Goal: Information Seeking & Learning: Learn about a topic

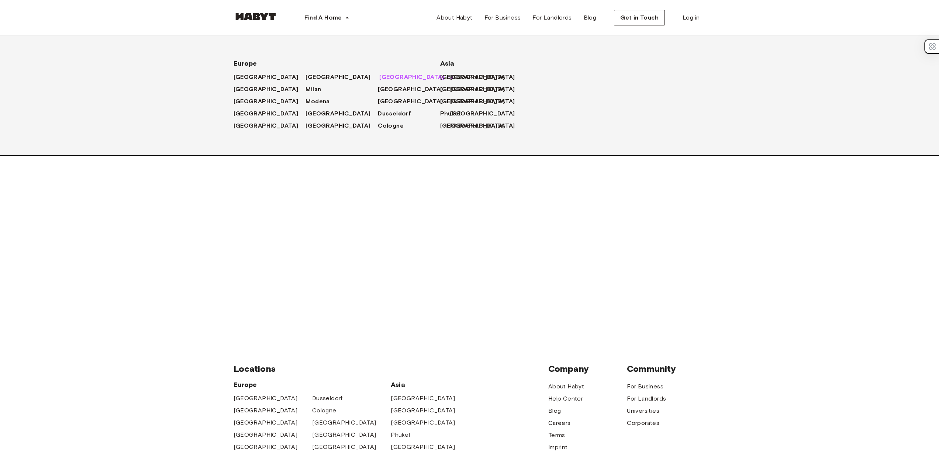
click at [379, 79] on span "Munich" at bounding box center [411, 77] width 65 height 9
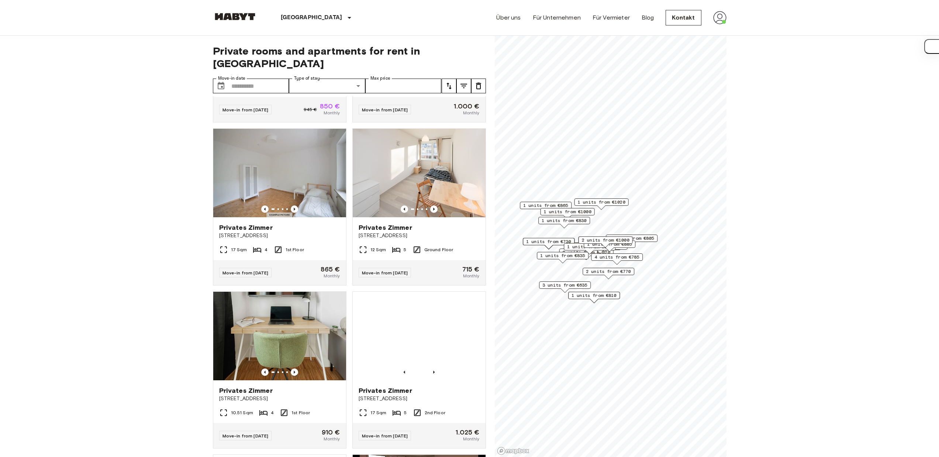
scroll to position [464, 0]
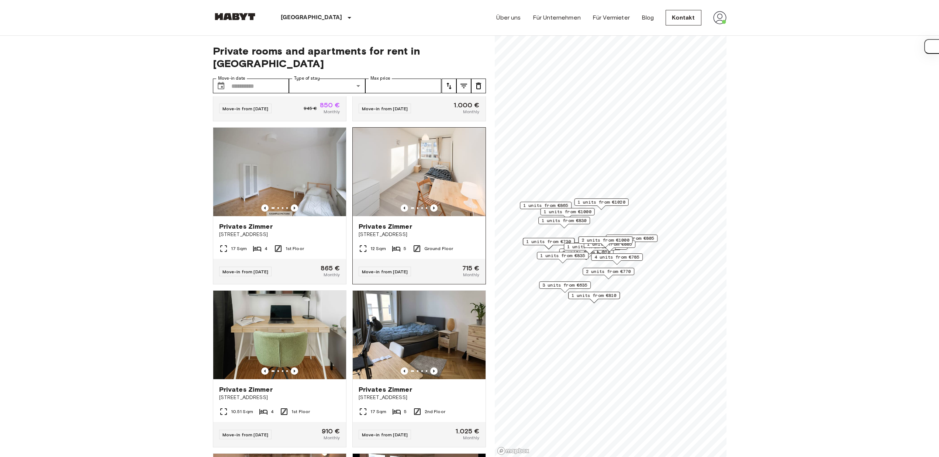
click at [429, 200] on img at bounding box center [419, 172] width 133 height 89
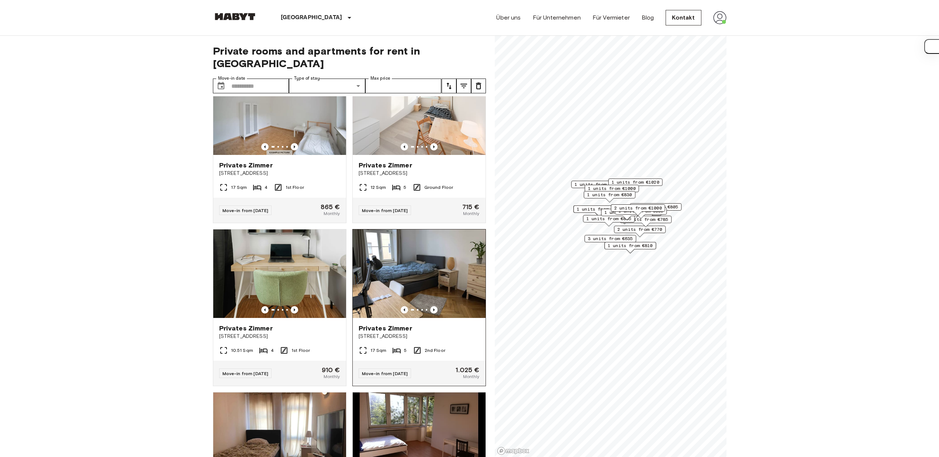
scroll to position [722, 0]
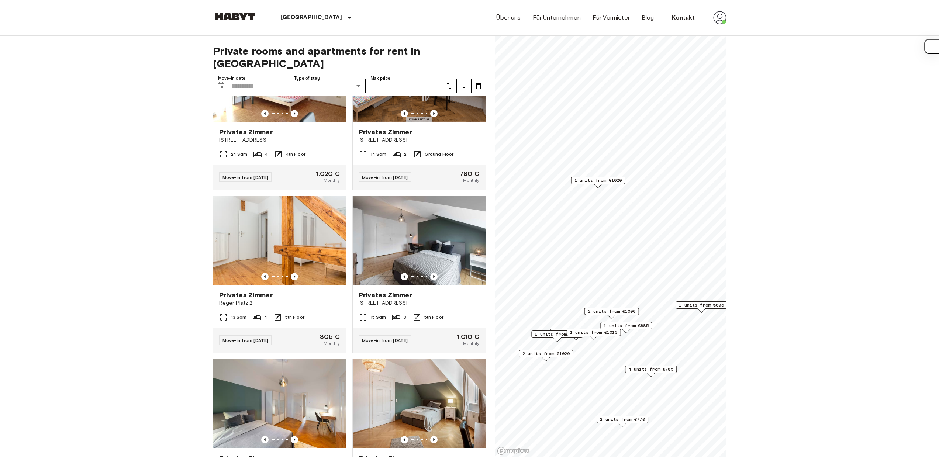
scroll to position [555, 0]
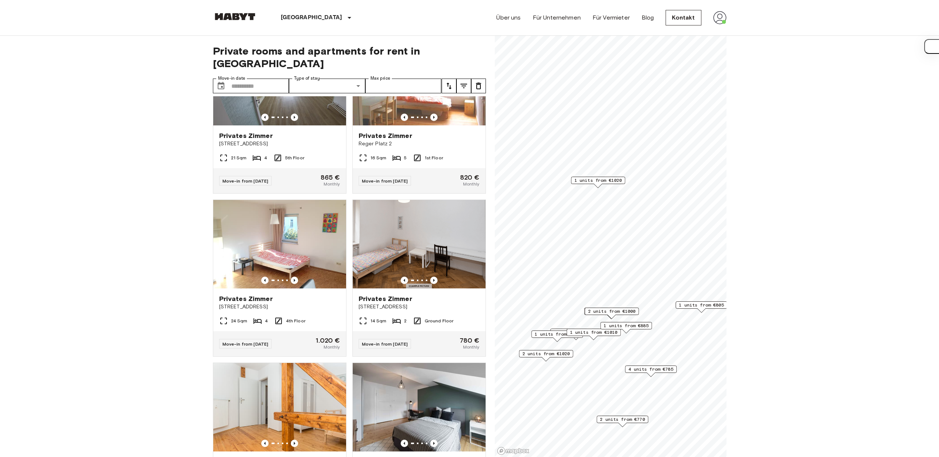
click at [601, 178] on span "1 units from €1020" at bounding box center [598, 180] width 48 height 7
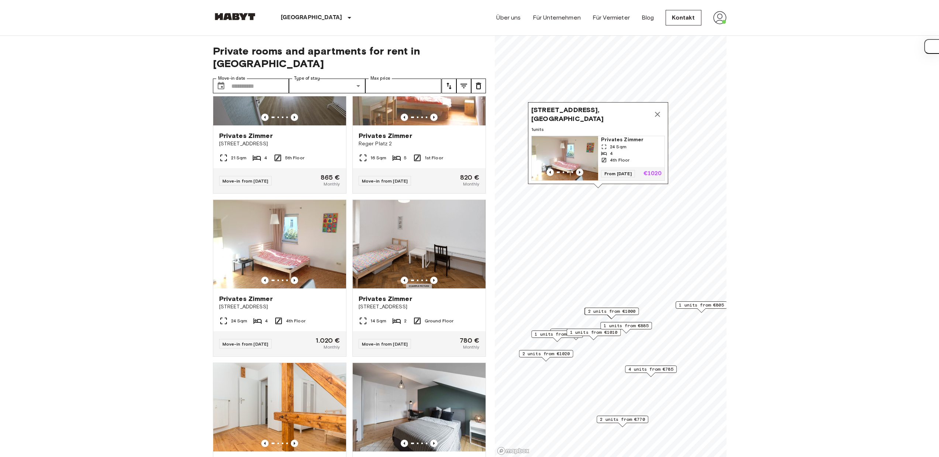
click at [579, 169] on icon "Previous image" at bounding box center [579, 172] width 7 height 7
click at [591, 162] on img "Map marker" at bounding box center [624, 159] width 66 height 44
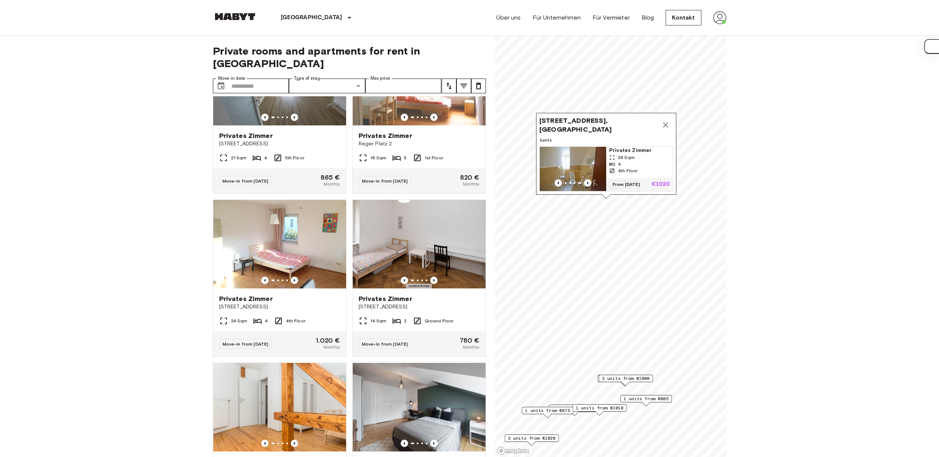
click at [667, 121] on icon "Map marker" at bounding box center [665, 125] width 9 height 9
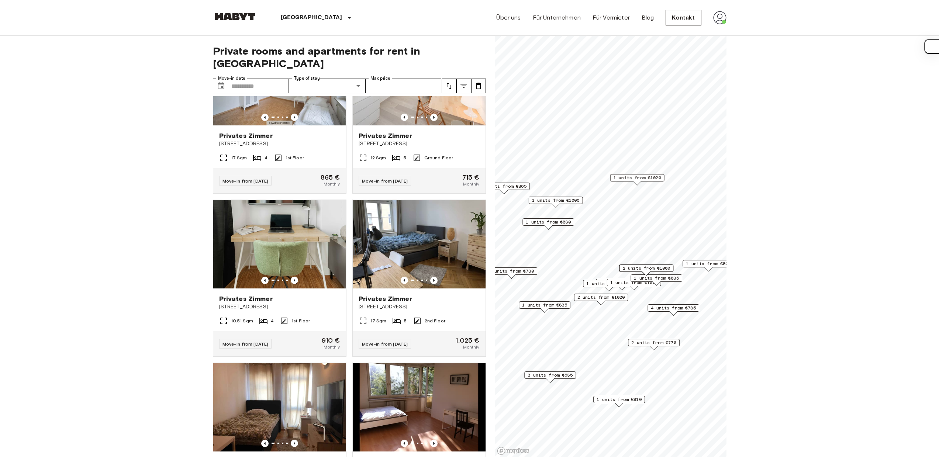
scroll to position [1389, 0]
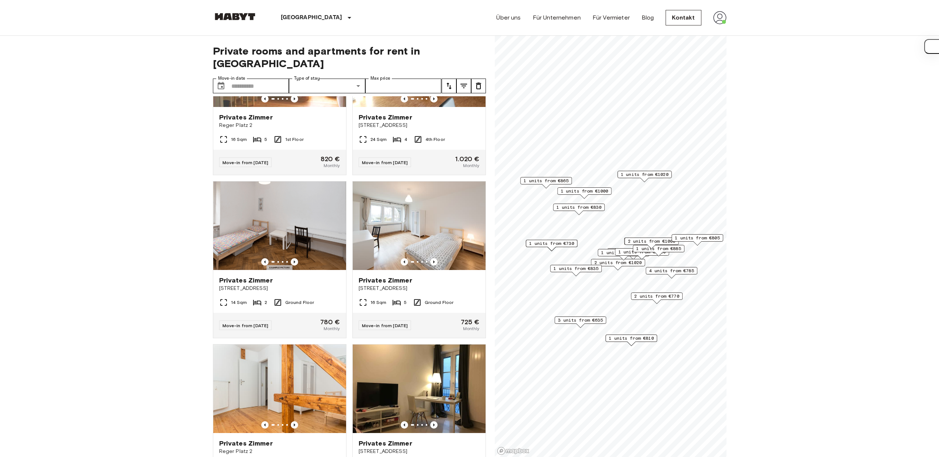
click at [591, 207] on span "1 units from €830" at bounding box center [579, 207] width 45 height 7
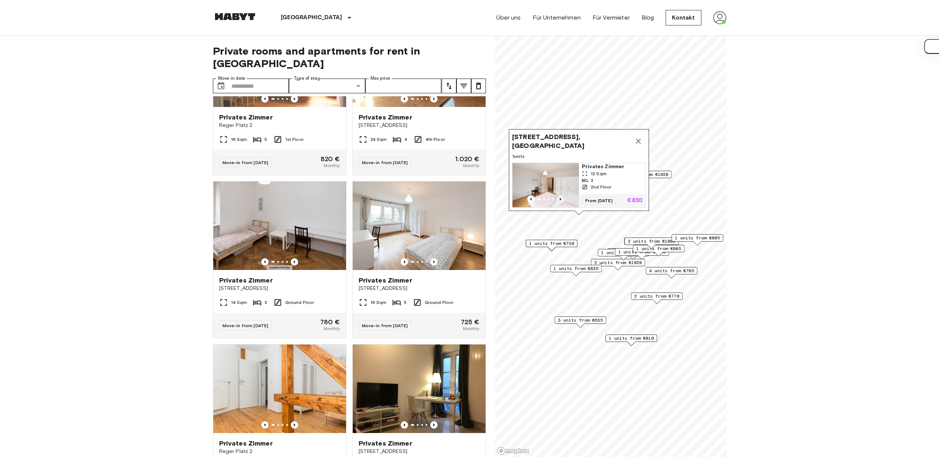
click at [560, 196] on icon "Previous image" at bounding box center [560, 199] width 7 height 7
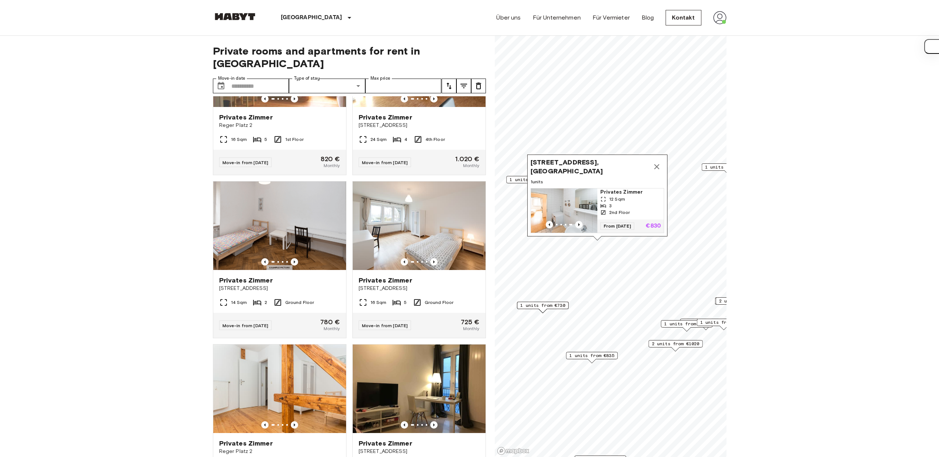
click at [661, 162] on icon "Map marker" at bounding box center [656, 166] width 9 height 9
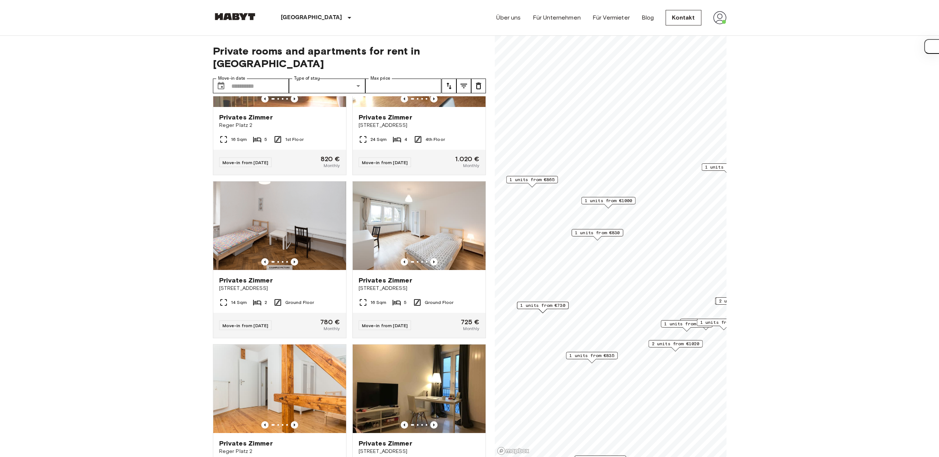
click at [546, 180] on span "1 units from €865" at bounding box center [532, 179] width 45 height 7
click at [594, 109] on icon "Map marker" at bounding box center [591, 113] width 9 height 9
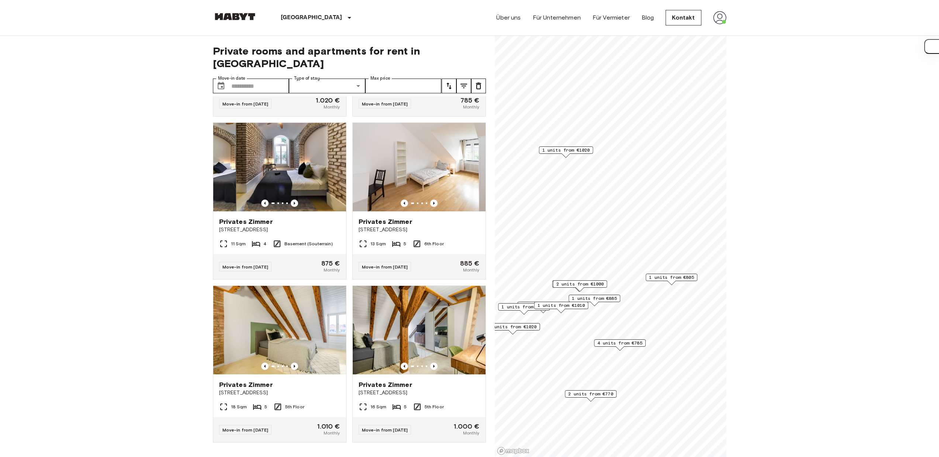
scroll to position [555, 0]
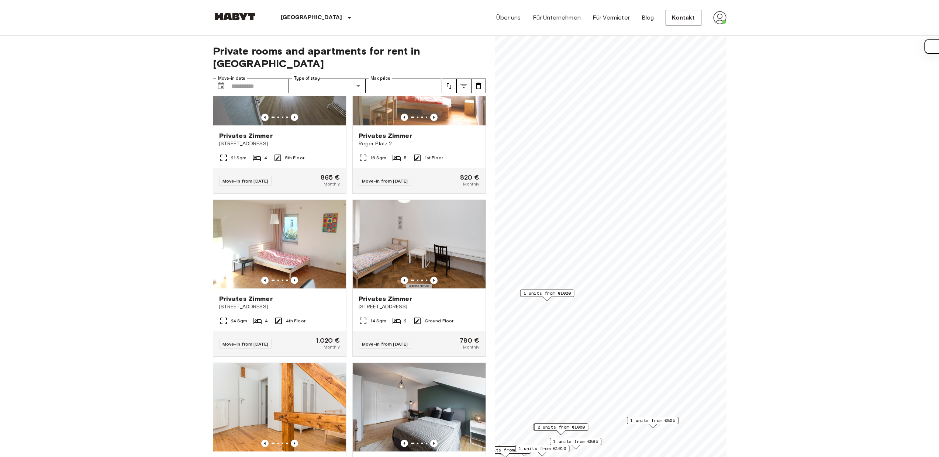
scroll to position [221, 0]
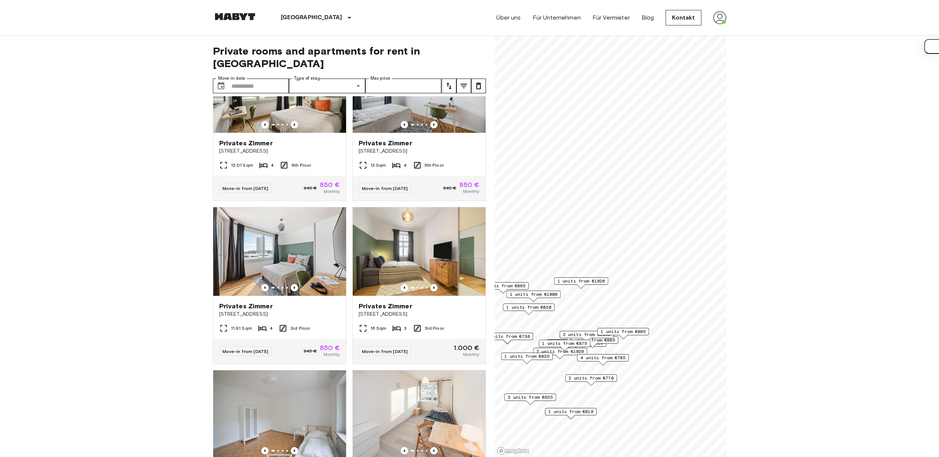
scroll to position [1222, 0]
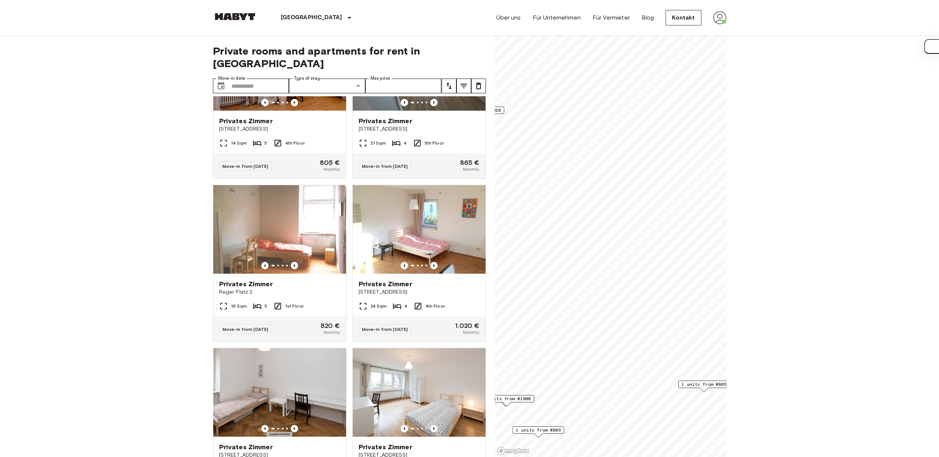
scroll to position [55, 0]
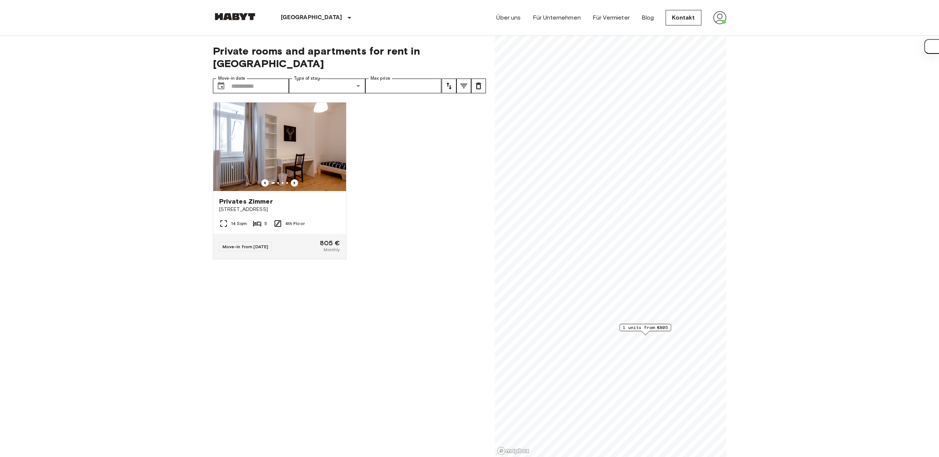
click at [658, 327] on span "1 units from €805" at bounding box center [645, 327] width 45 height 7
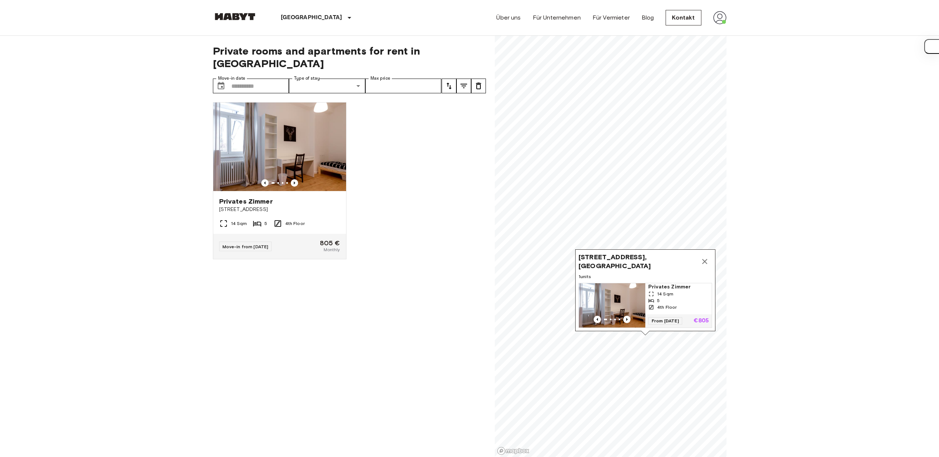
click at [708, 257] on icon "Map marker" at bounding box center [704, 261] width 9 height 9
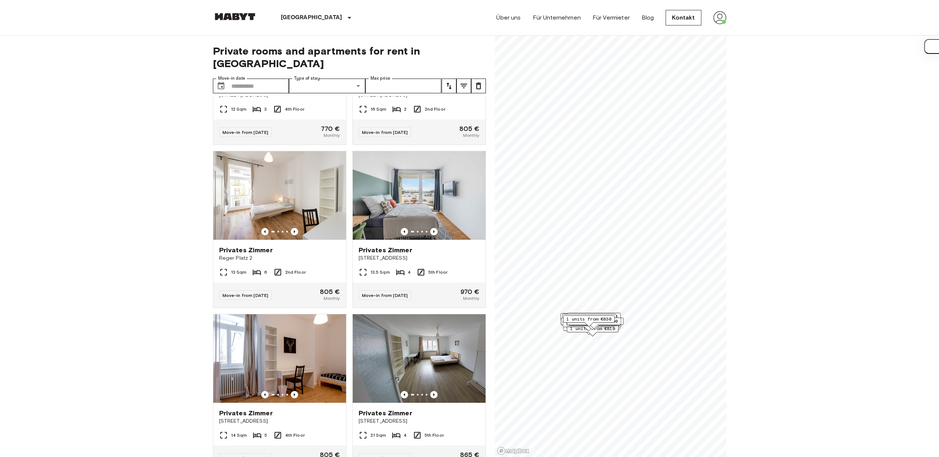
scroll to position [1066, 0]
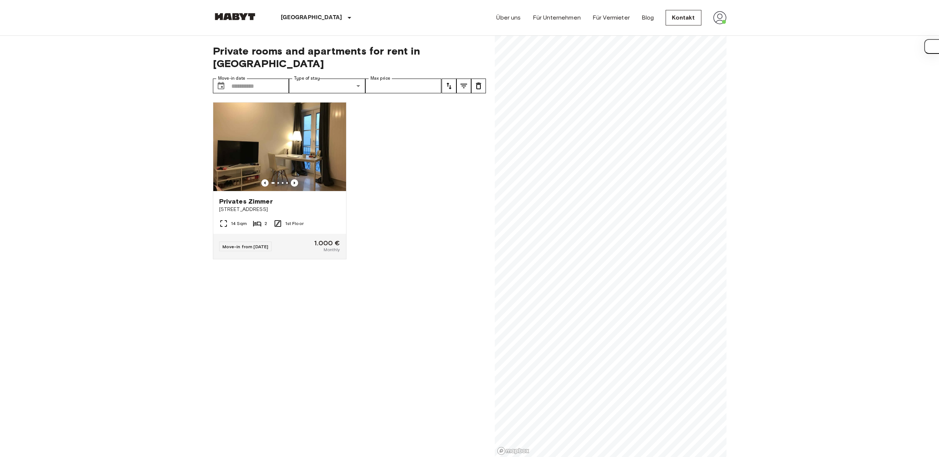
click at [488, 217] on div "Private rooms and apartments for rent in Munich Move-in date ​ Move-in date Typ…" at bounding box center [470, 247] width 514 height 422
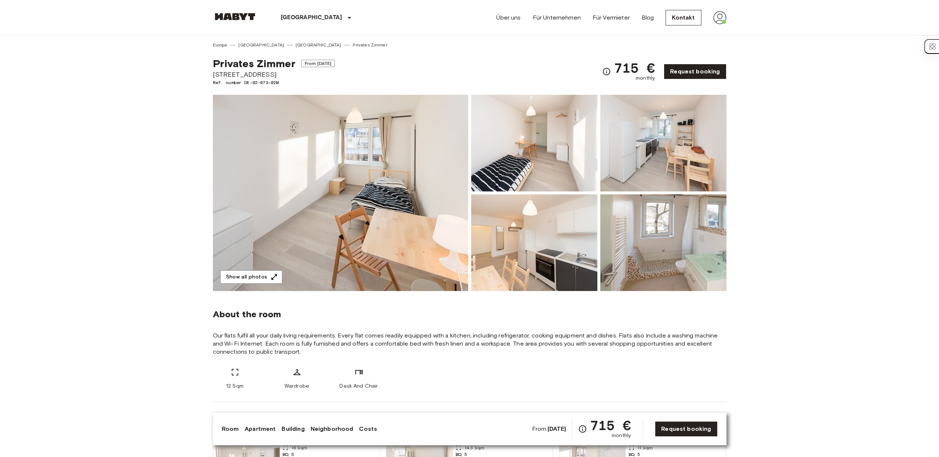
click at [429, 200] on img at bounding box center [340, 193] width 255 height 196
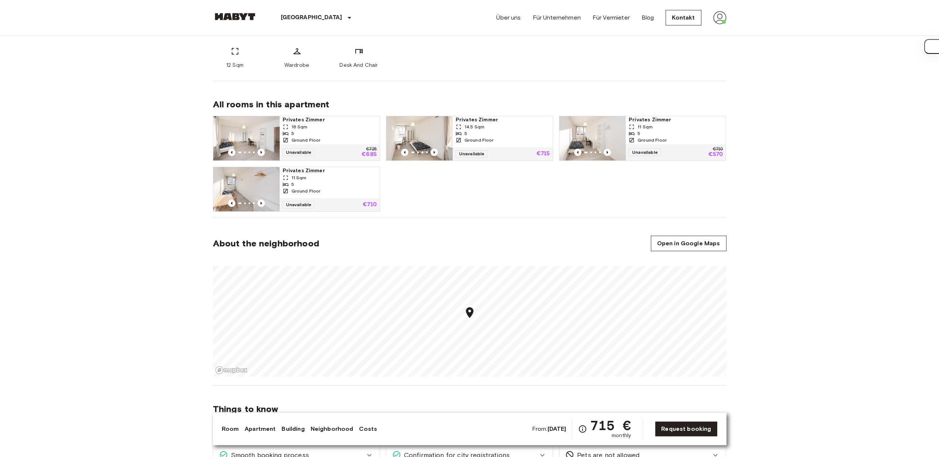
scroll to position [378, 0]
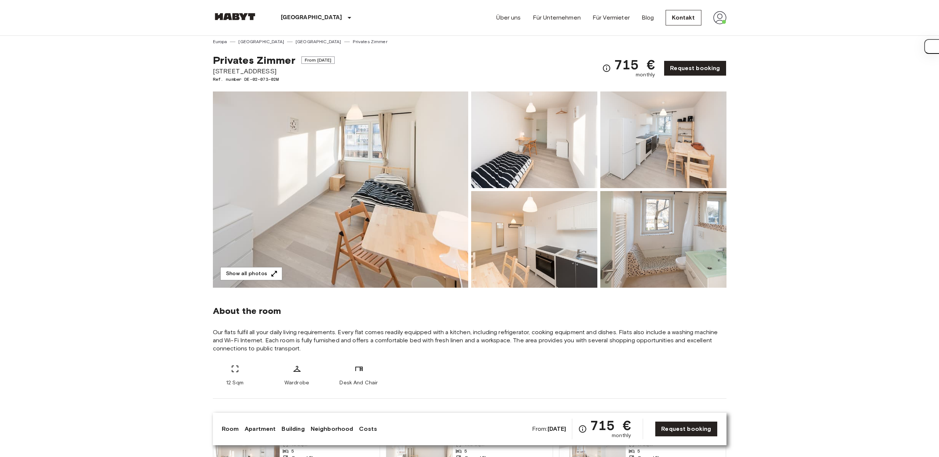
scroll to position [0, 0]
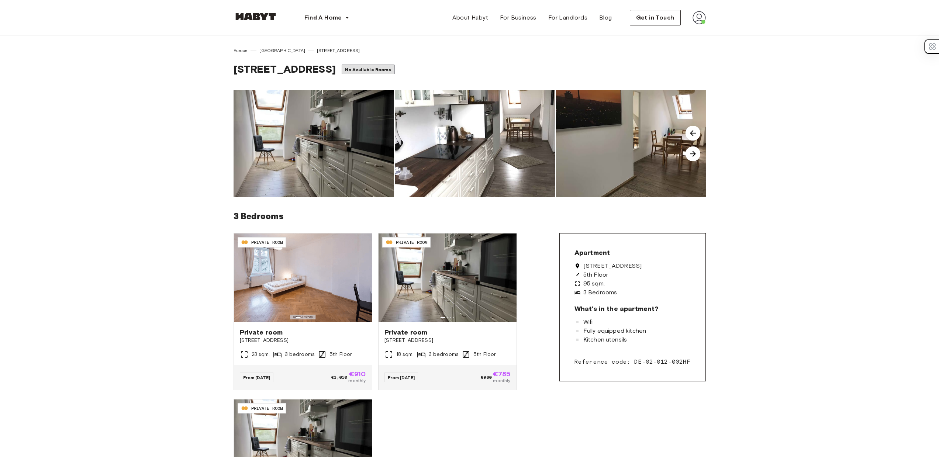
click at [345, 158] on img at bounding box center [314, 143] width 161 height 107
click at [325, 262] on img at bounding box center [303, 278] width 138 height 89
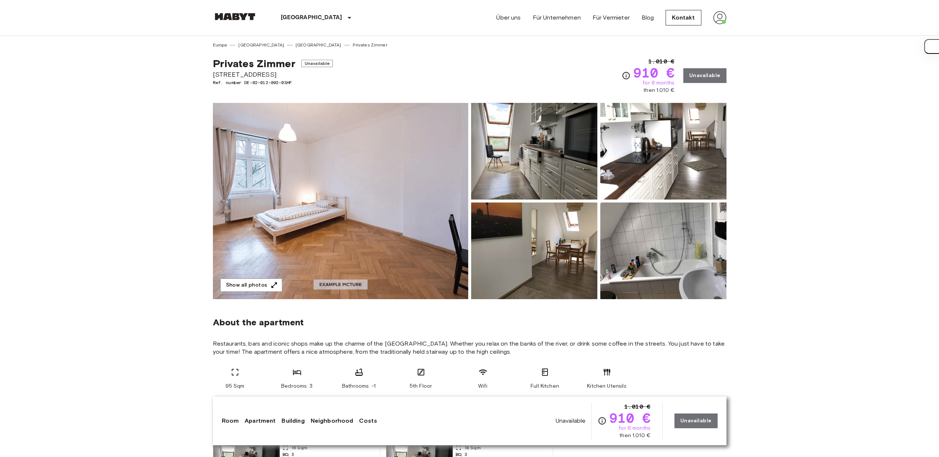
click at [273, 157] on img at bounding box center [340, 201] width 255 height 196
click at [483, 158] on img at bounding box center [534, 151] width 126 height 97
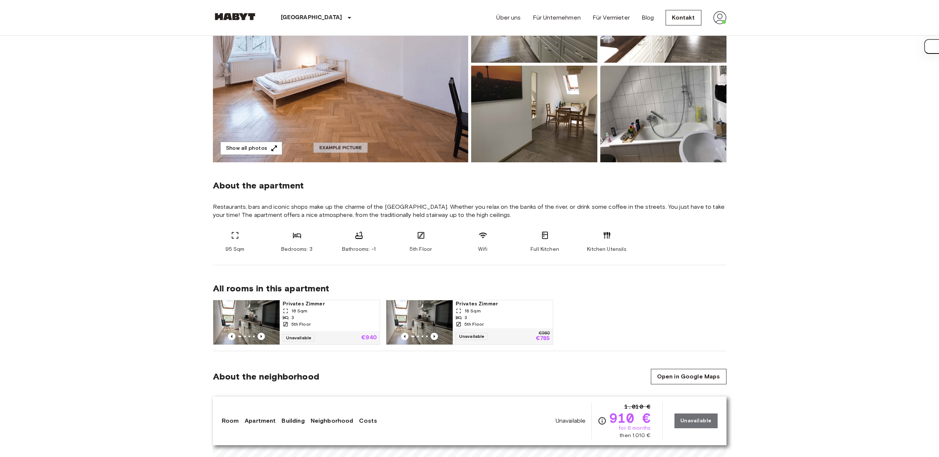
scroll to position [131, 0]
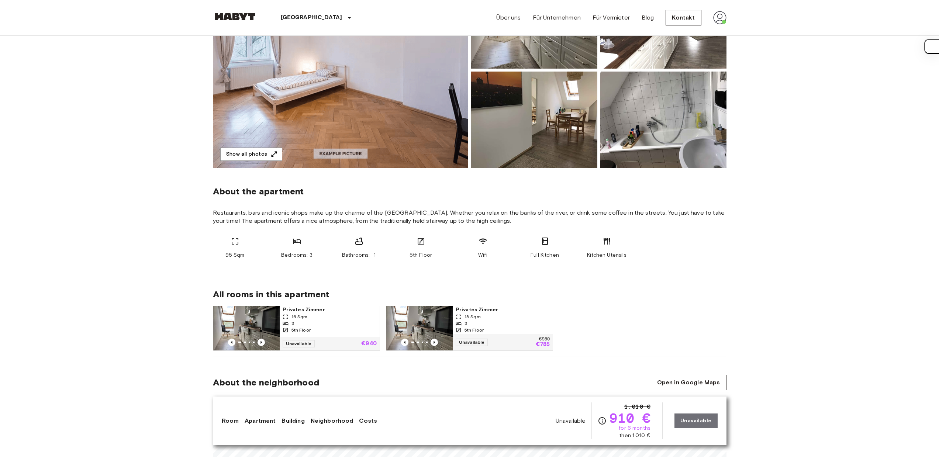
click at [511, 131] on img at bounding box center [534, 120] width 126 height 97
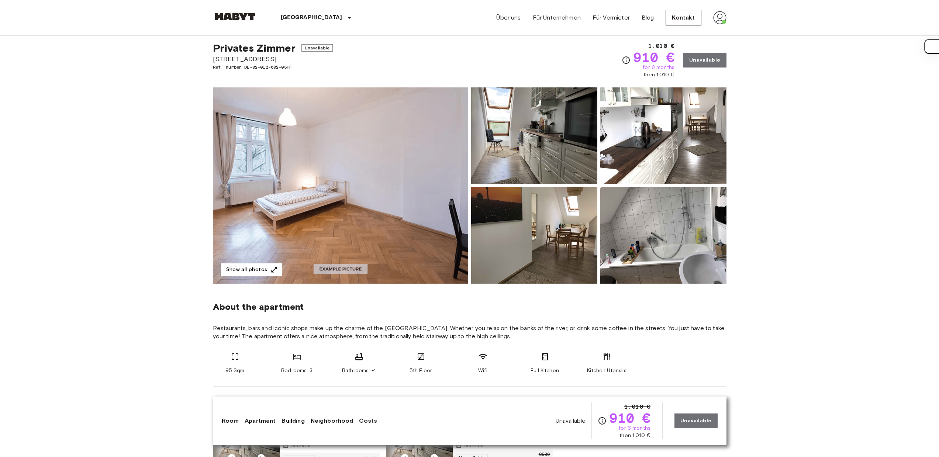
scroll to position [0, 0]
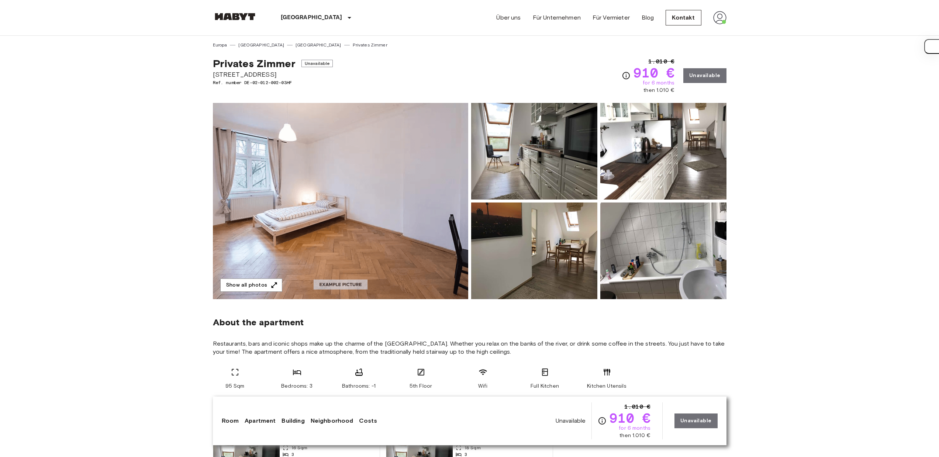
click at [677, 142] on img at bounding box center [663, 151] width 126 height 97
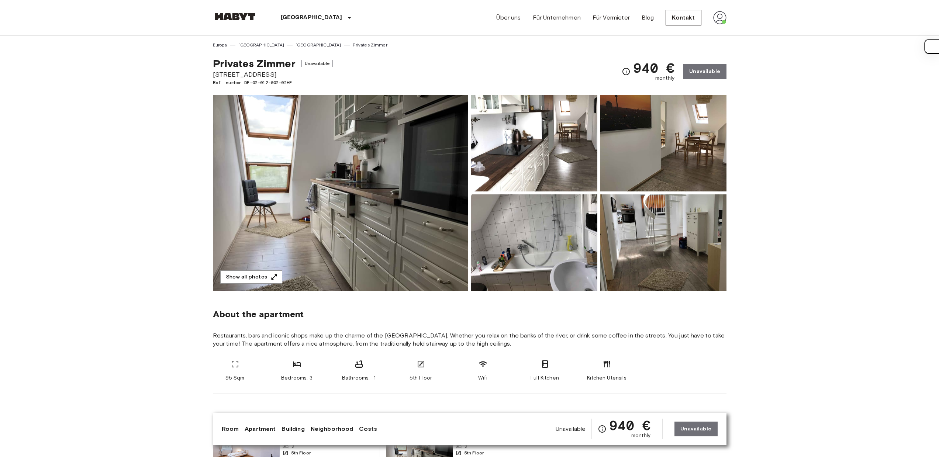
click at [567, 141] on img at bounding box center [534, 143] width 126 height 97
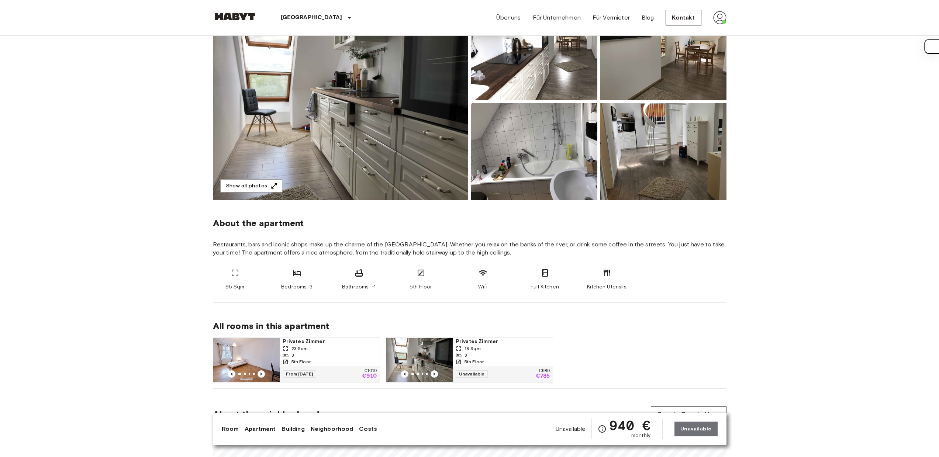
scroll to position [114, 0]
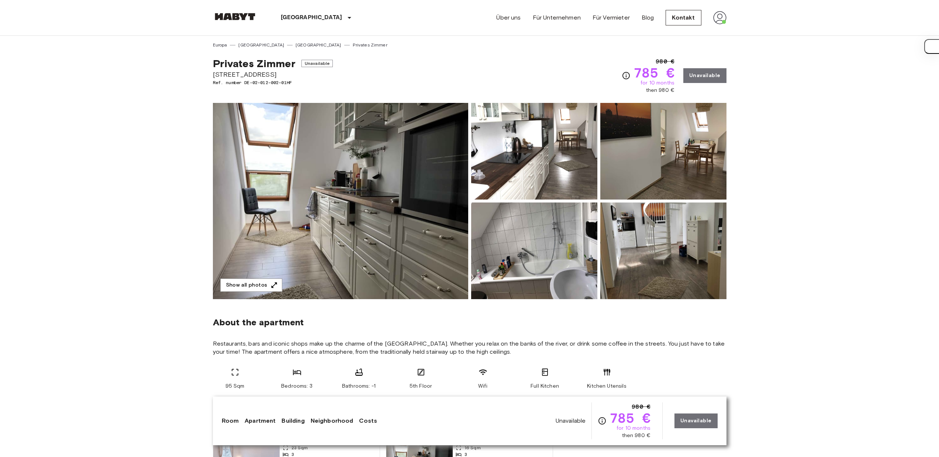
click at [677, 239] on img at bounding box center [663, 251] width 126 height 97
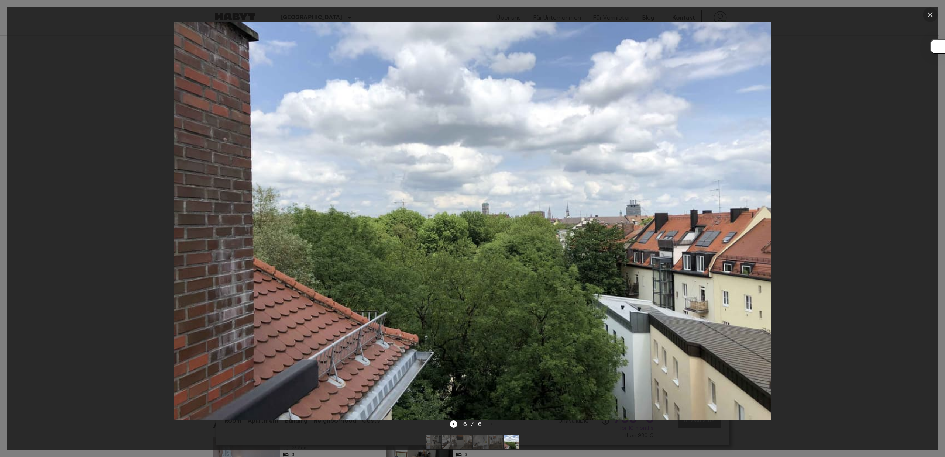
click at [928, 17] on icon "button" at bounding box center [930, 14] width 9 height 9
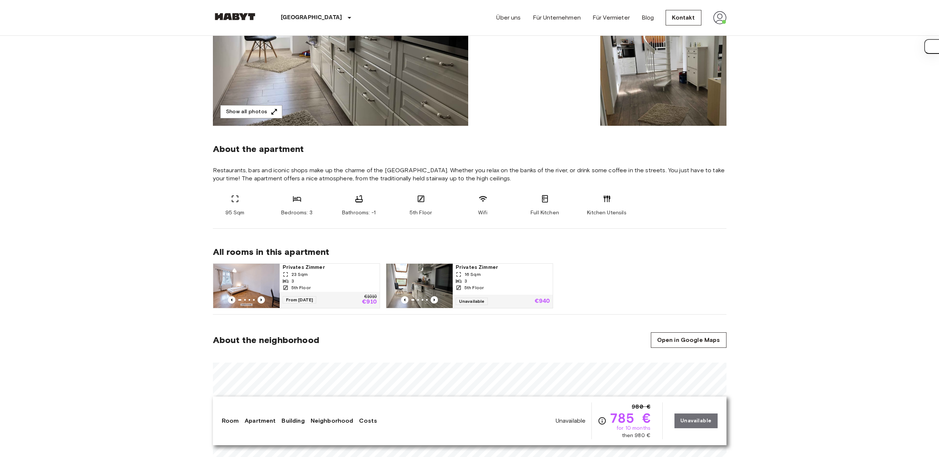
scroll to position [174, 0]
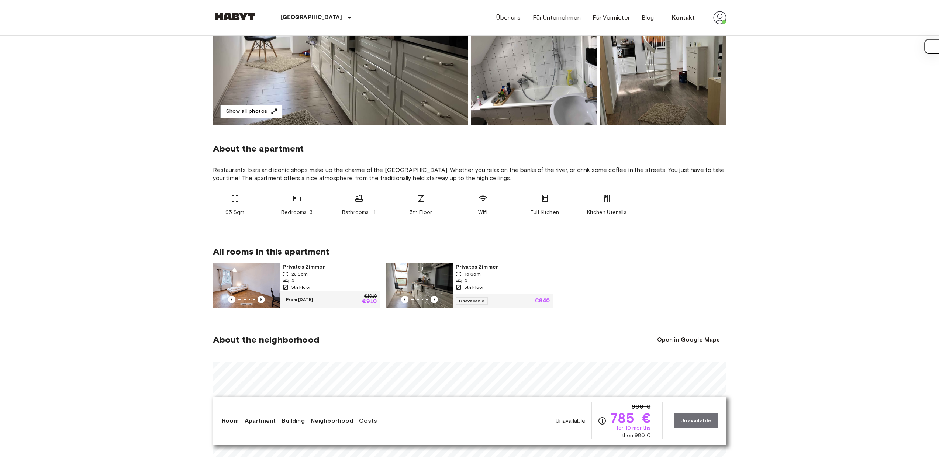
click at [405, 283] on img at bounding box center [419, 285] width 66 height 44
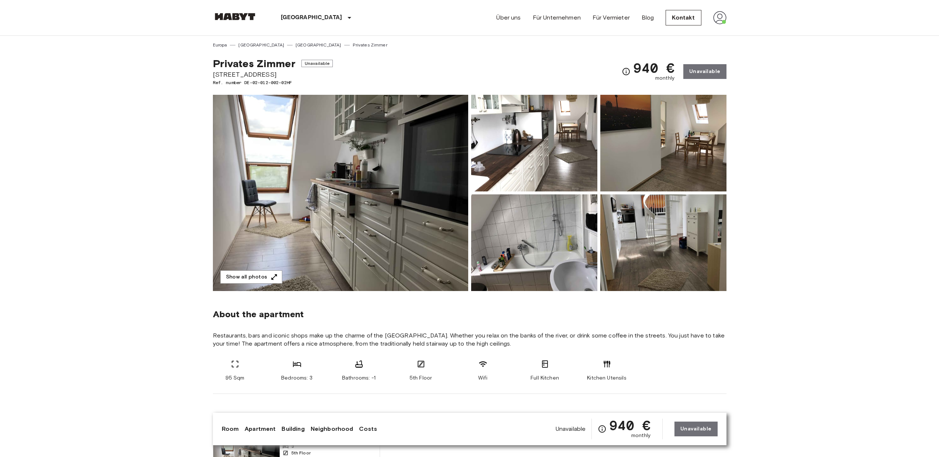
click at [411, 243] on img at bounding box center [340, 193] width 255 height 196
